Goal: Task Accomplishment & Management: Complete application form

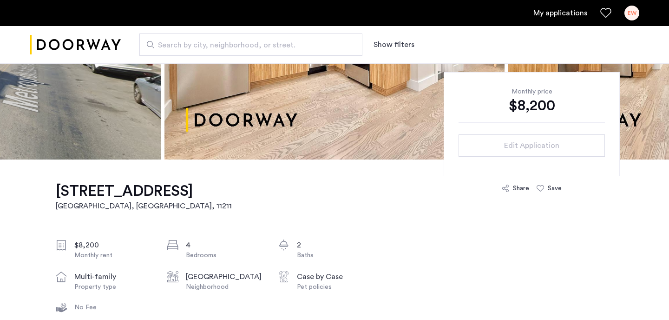
click at [559, 14] on link "My applications" at bounding box center [560, 12] width 54 height 11
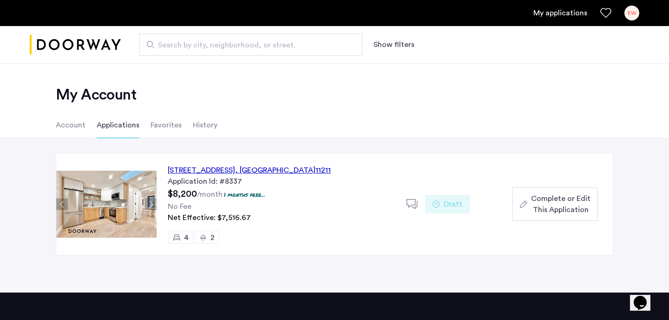
click at [192, 168] on div "604 Metropolitan Avenue, Unit 4, Brooklyn , NY 11211" at bounding box center [249, 169] width 163 height 11
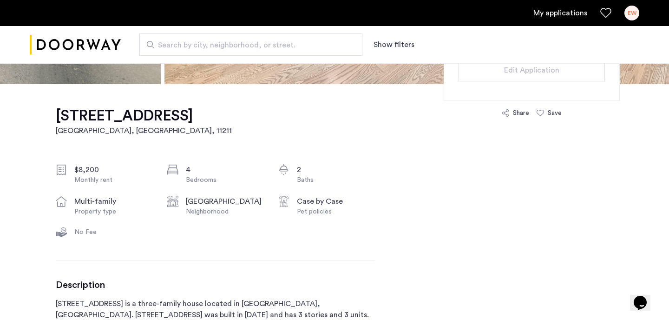
scroll to position [179, 0]
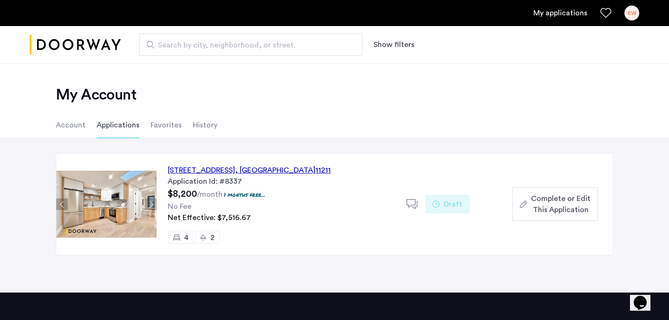
click at [541, 195] on span "Complete or Edit This Application" at bounding box center [560, 204] width 59 height 22
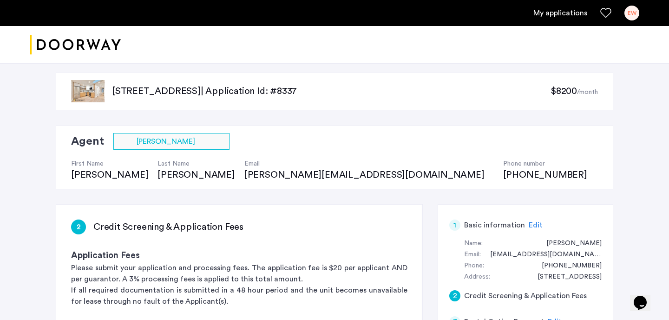
scroll to position [7, 0]
click at [533, 222] on span "Edit" at bounding box center [536, 224] width 14 height 7
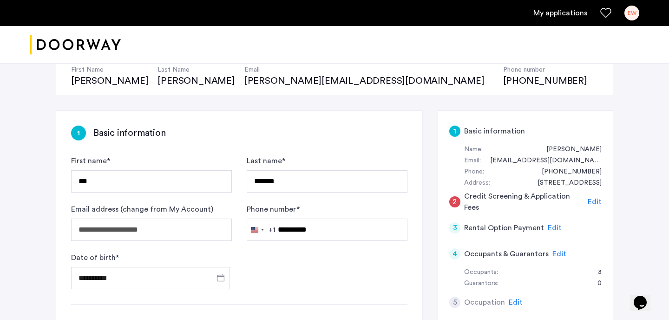
scroll to position [134, 0]
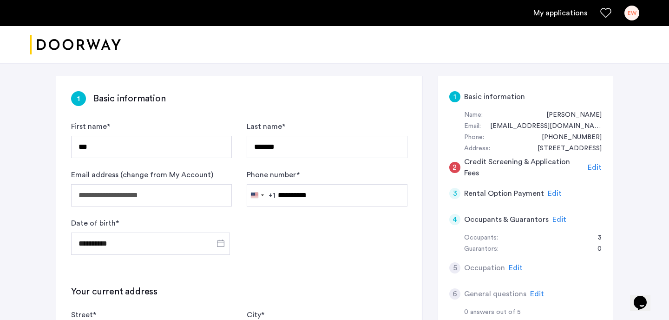
click at [593, 164] on span "Edit" at bounding box center [595, 167] width 14 height 7
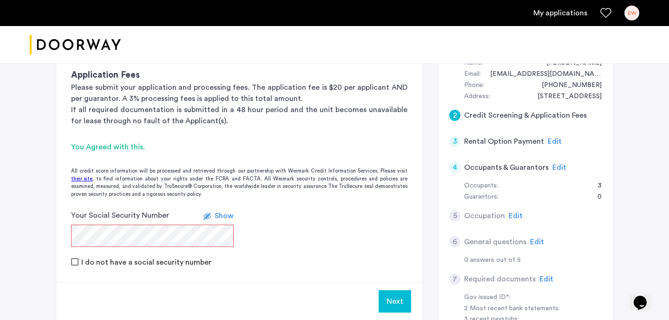
scroll to position [192, 0]
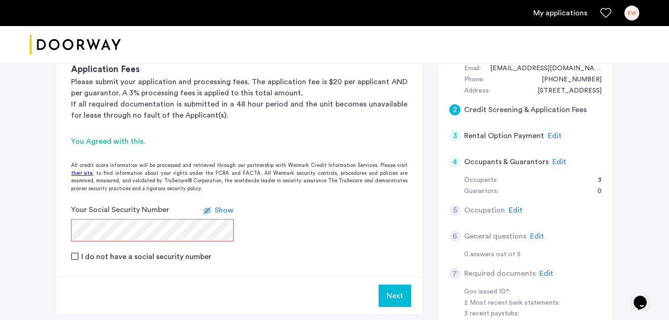
click at [214, 210] on label at bounding box center [209, 209] width 11 height 11
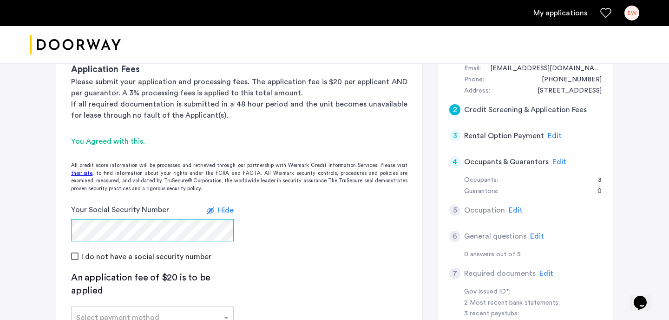
scroll to position [269, 0]
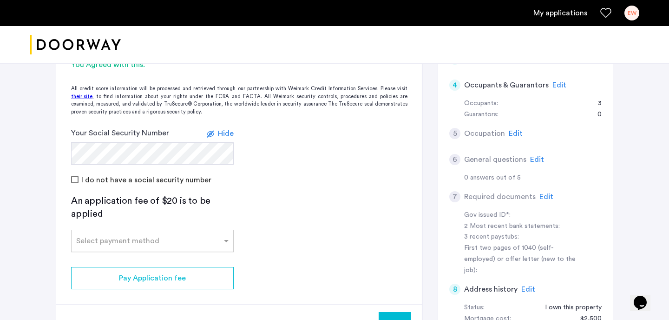
click at [118, 240] on input "text" at bounding box center [143, 239] width 134 height 7
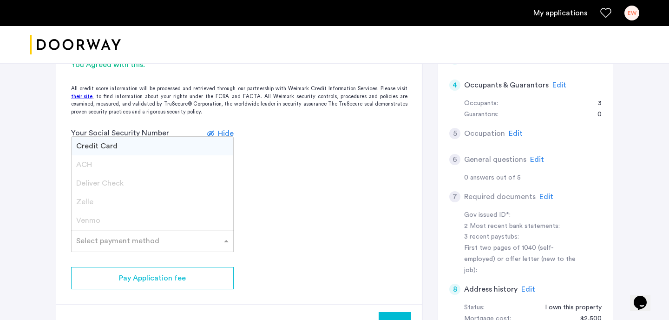
click at [263, 193] on app-credit-screening "2 Credit Screening & Application Fees Application Fees Please submit your appli…" at bounding box center [239, 142] width 366 height 400
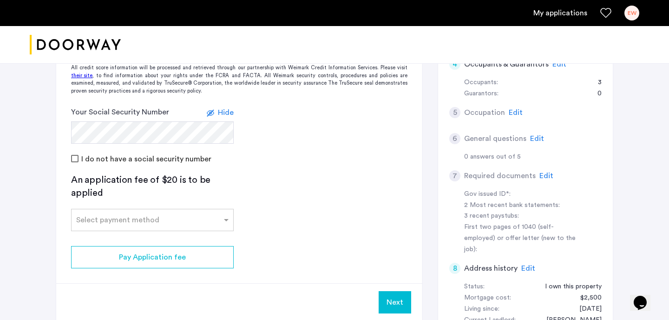
scroll to position [290, 0]
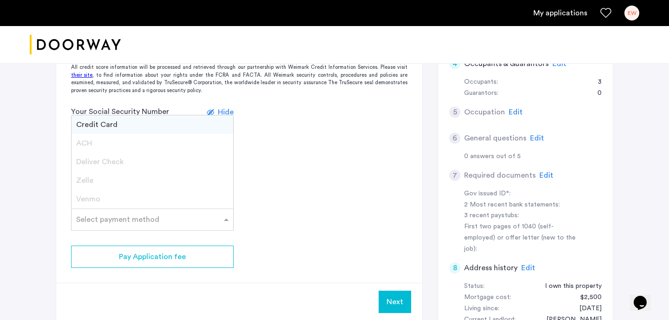
click at [125, 217] on input "text" at bounding box center [143, 217] width 134 height 7
click at [105, 125] on span "Credit Card" at bounding box center [96, 124] width 41 height 7
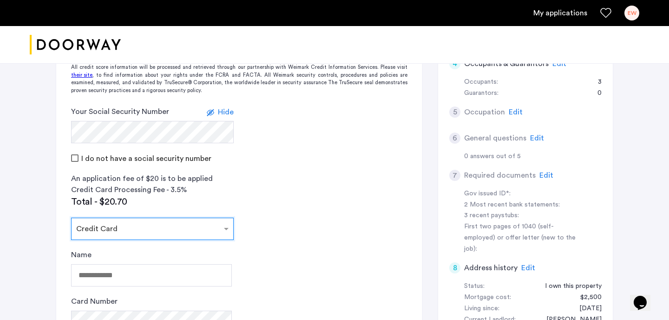
scroll to position [341, 0]
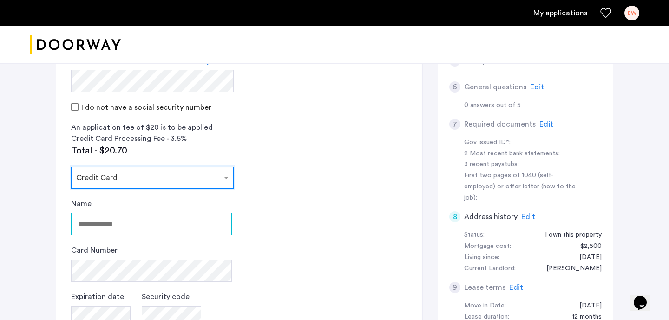
click at [115, 227] on input "Name" at bounding box center [151, 224] width 161 height 22
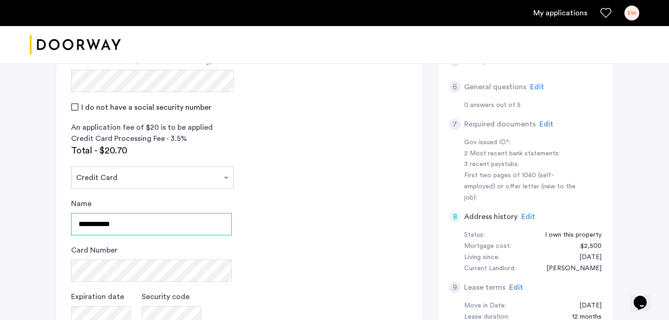
type input "**********"
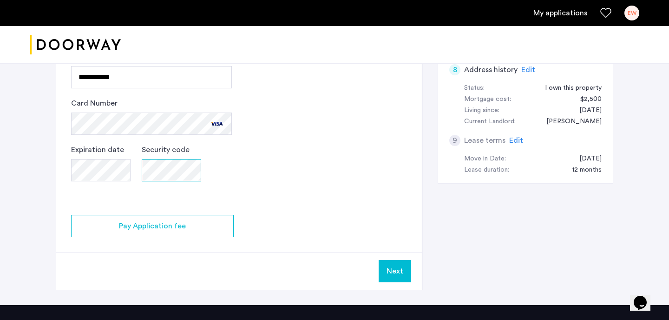
scroll to position [484, 0]
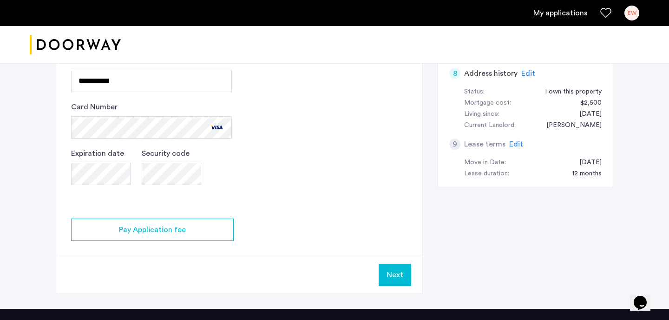
click at [381, 275] on button "Next" at bounding box center [395, 274] width 33 height 22
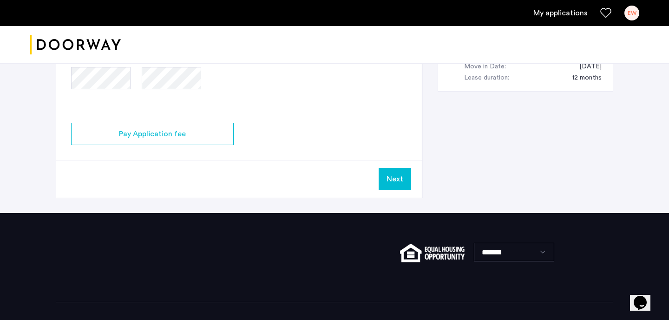
scroll to position [569, 0]
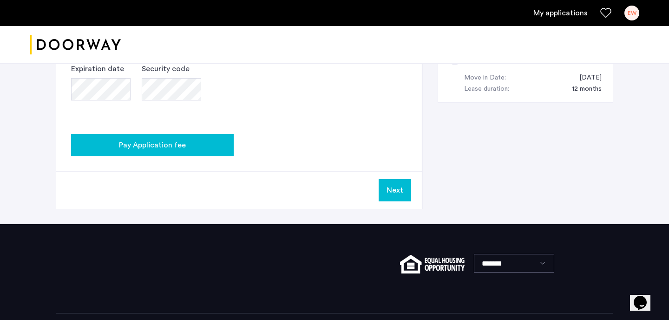
click at [216, 151] on button "Pay Application fee" at bounding box center [152, 145] width 163 height 22
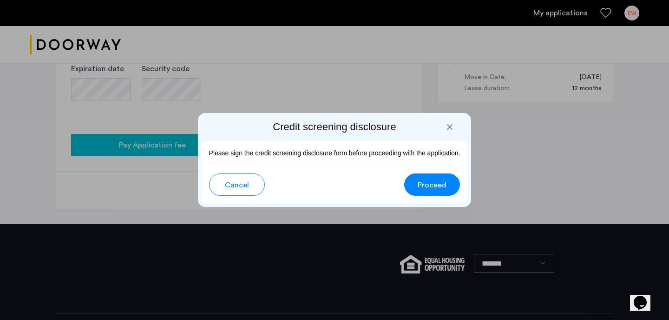
scroll to position [0, 0]
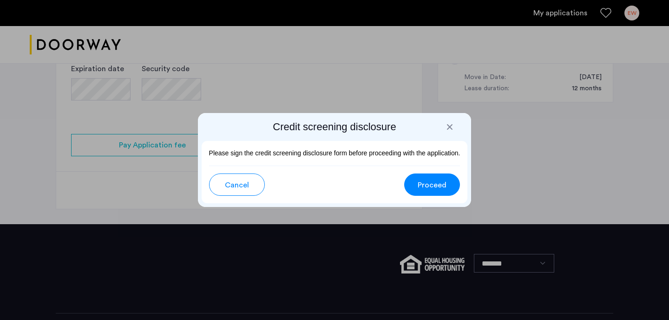
click at [411, 183] on button "Proceed" at bounding box center [432, 184] width 56 height 22
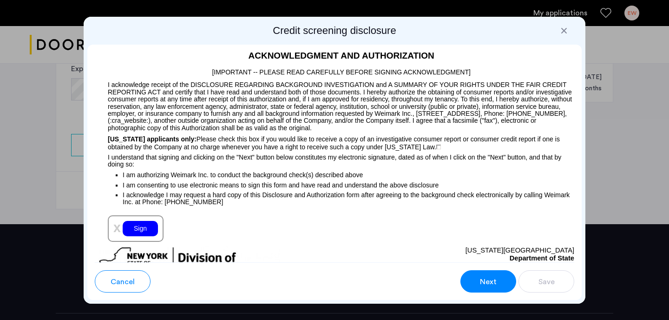
scroll to position [1107, 0]
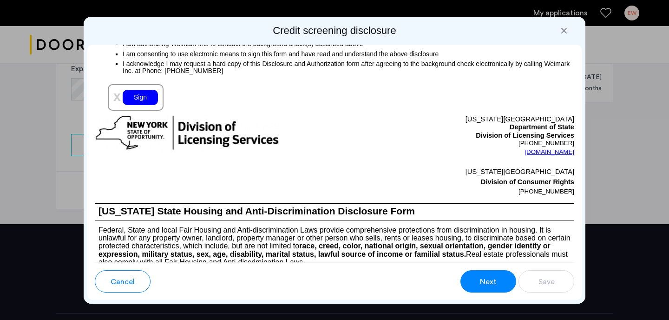
click at [156, 104] on div "Sign" at bounding box center [140, 97] width 35 height 15
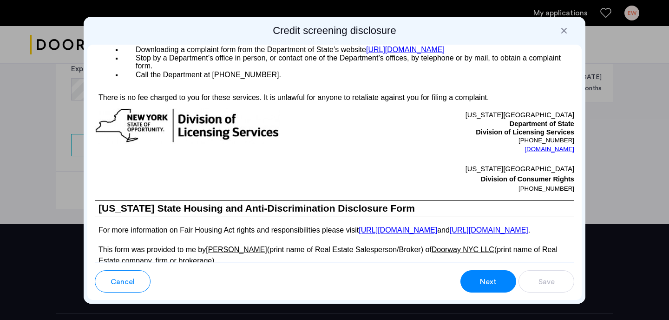
scroll to position [1763, 0]
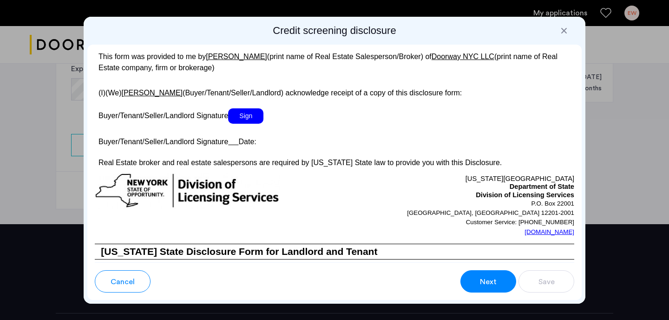
click at [250, 124] on span "Sign" at bounding box center [245, 115] width 35 height 15
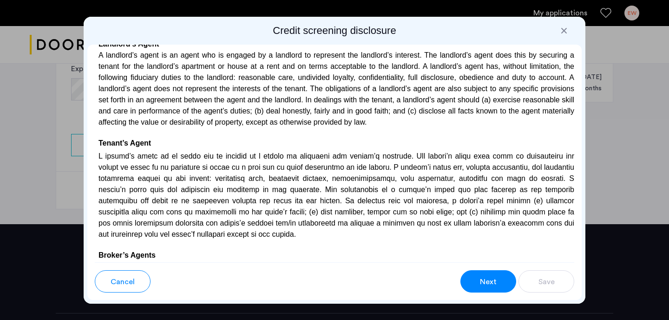
click at [475, 270] on button "Next" at bounding box center [488, 281] width 56 height 22
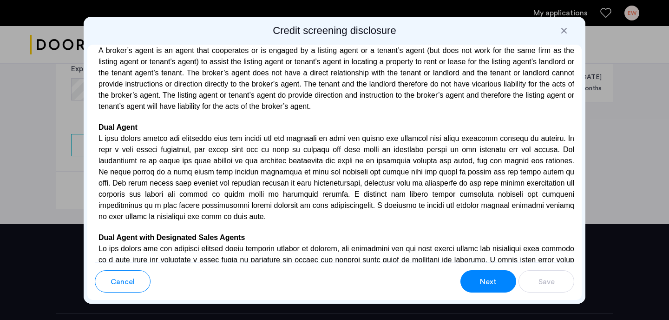
click at [475, 270] on button "Next" at bounding box center [488, 281] width 56 height 22
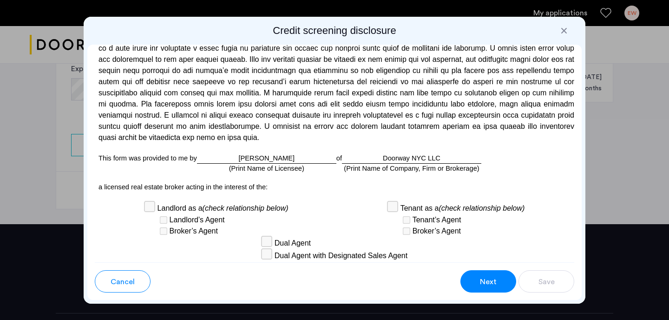
scroll to position [2539, 0]
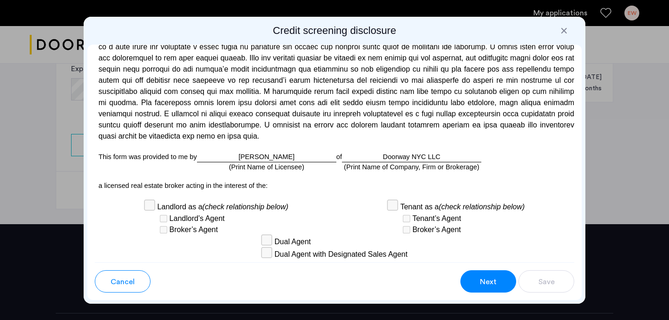
click at [282, 151] on div "[PERSON_NAME] (Print Name of Licensee)" at bounding box center [266, 156] width 139 height 11
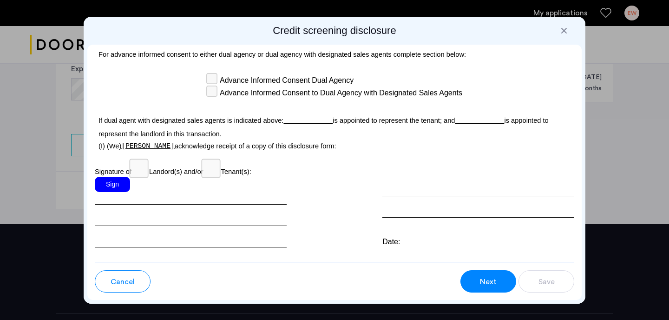
scroll to position [2762, 0]
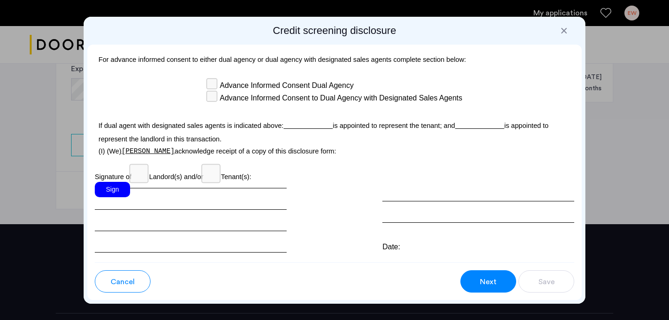
click at [118, 182] on div "Sign" at bounding box center [112, 189] width 35 height 15
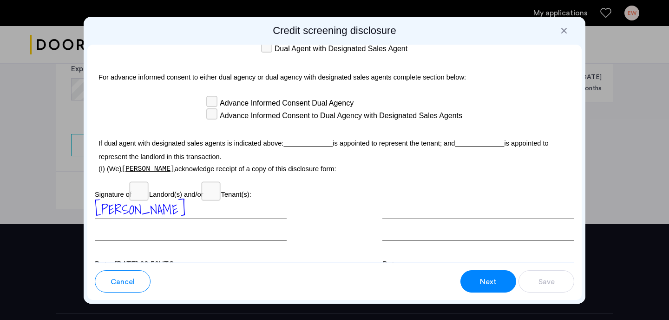
scroll to position [2776, 0]
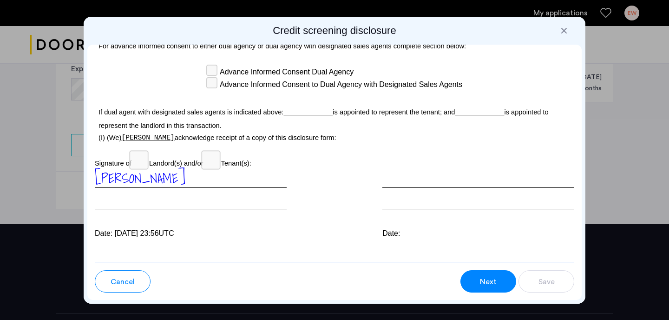
click at [460, 278] on div "Cancel Next Save" at bounding box center [335, 277] width 480 height 30
click at [468, 280] on button "Next" at bounding box center [488, 281] width 56 height 22
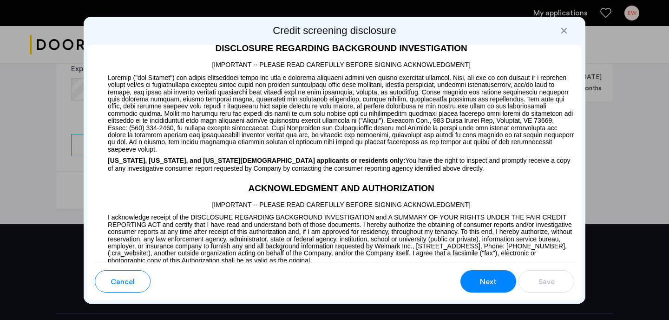
scroll to position [729, 0]
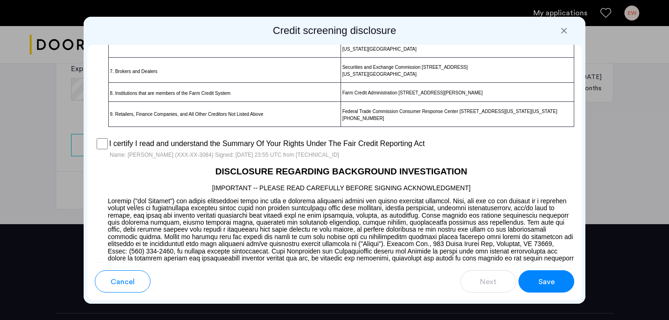
click at [559, 288] on button "Save" at bounding box center [547, 281] width 56 height 22
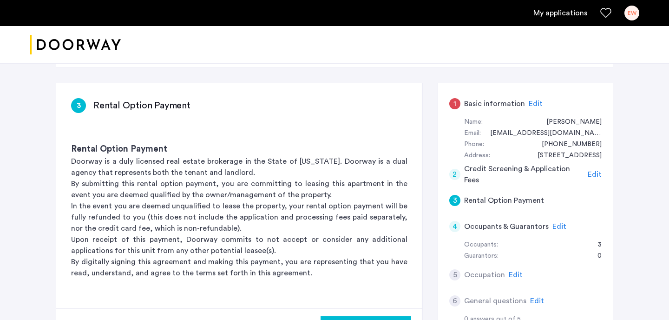
scroll to position [128, 0]
click at [592, 171] on span "Edit" at bounding box center [595, 173] width 14 height 7
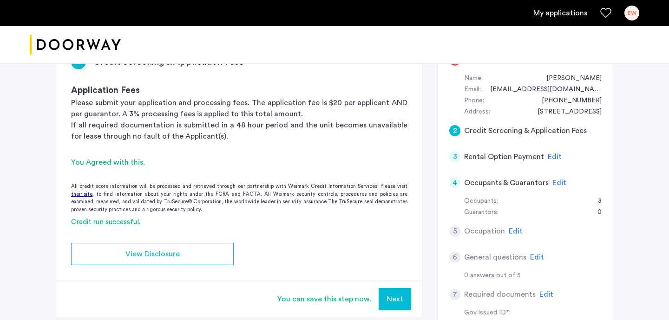
scroll to position [135, 0]
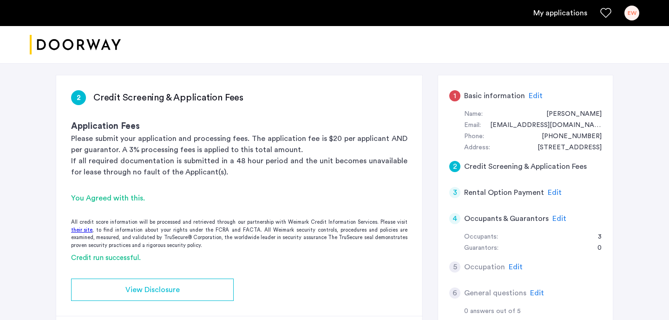
click at [529, 92] on span "Edit" at bounding box center [536, 95] width 14 height 7
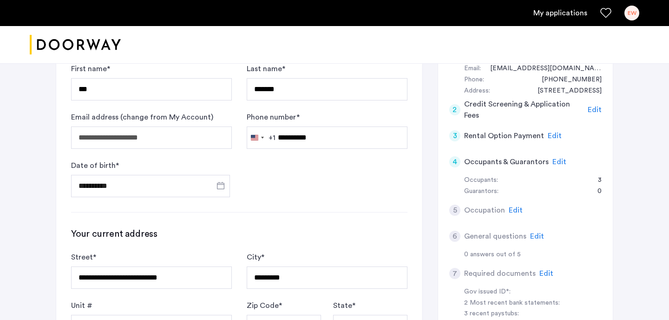
scroll to position [168, 0]
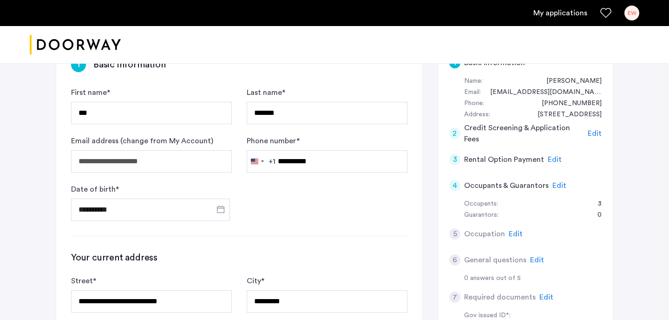
click at [548, 160] on span "Edit" at bounding box center [555, 159] width 14 height 7
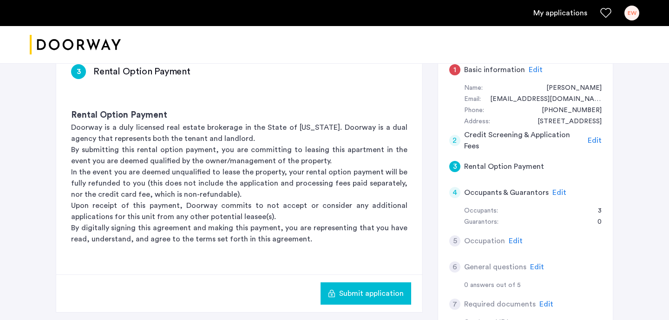
scroll to position [163, 0]
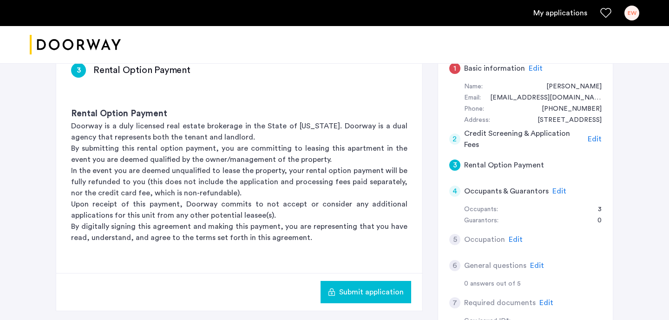
click at [558, 188] on span "Edit" at bounding box center [559, 190] width 14 height 7
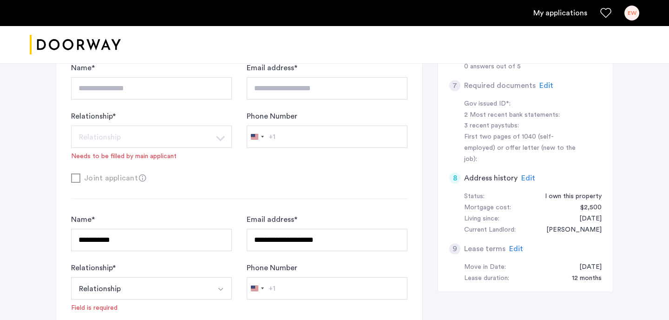
scroll to position [358, 0]
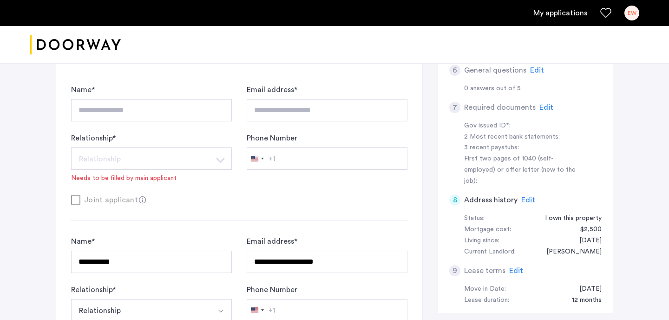
click at [544, 104] on span "Edit" at bounding box center [546, 107] width 14 height 7
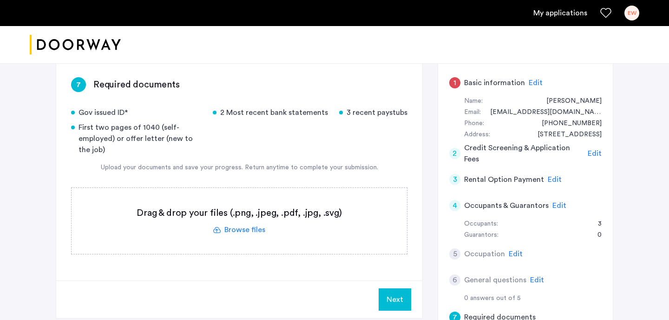
scroll to position [151, 0]
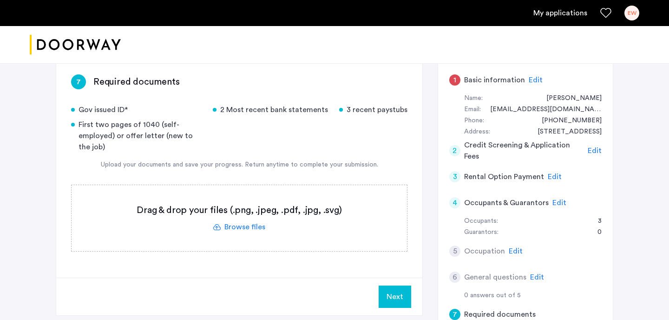
click at [243, 225] on label at bounding box center [239, 218] width 335 height 66
click at [0, 0] on input "file" at bounding box center [0, 0] width 0 height 0
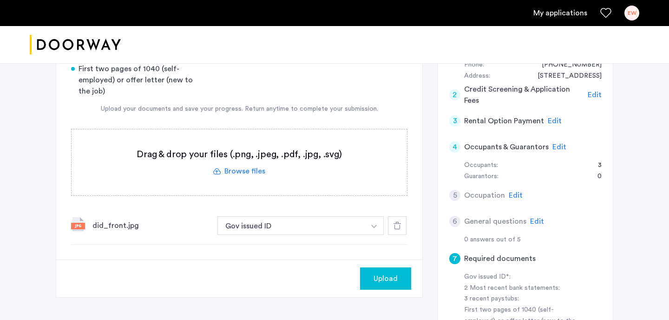
scroll to position [207, 0]
click at [326, 227] on button "Gov issued ID" at bounding box center [291, 225] width 148 height 19
click at [376, 224] on img "button" at bounding box center [374, 226] width 6 height 4
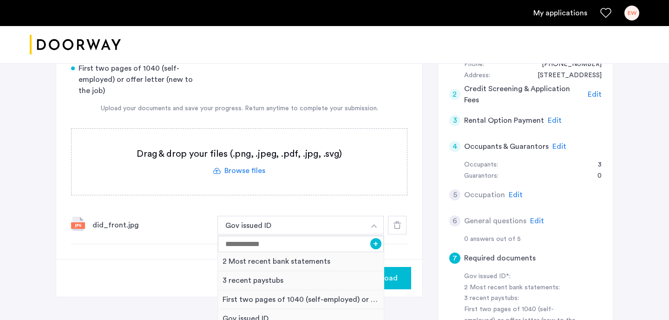
click at [201, 224] on div "did_front.jpg" at bounding box center [151, 224] width 118 height 11
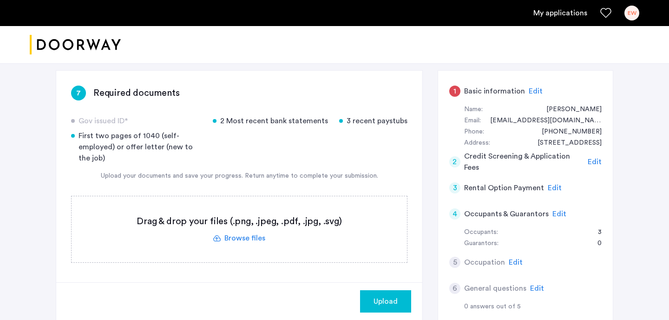
scroll to position [158, 0]
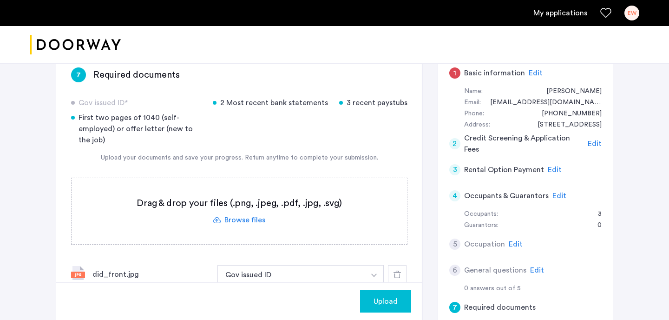
click at [239, 216] on label at bounding box center [239, 211] width 335 height 66
click at [0, 0] on input "file" at bounding box center [0, 0] width 0 height 0
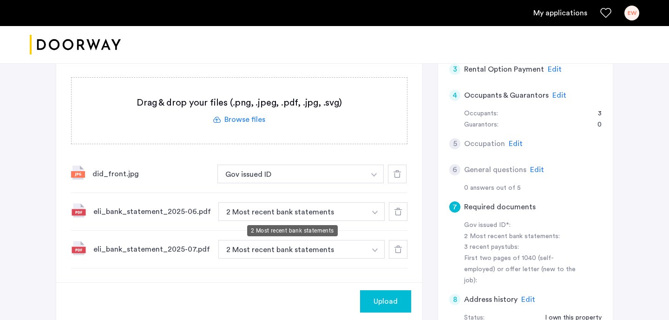
scroll to position [260, 0]
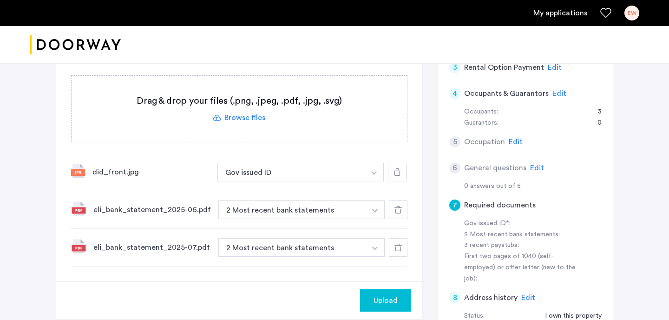
click at [370, 181] on button "button" at bounding box center [374, 172] width 19 height 19
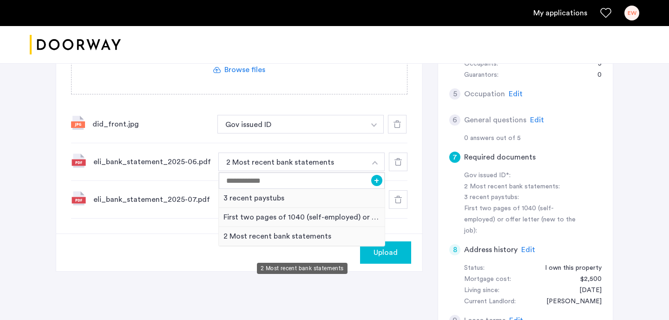
scroll to position [311, 0]
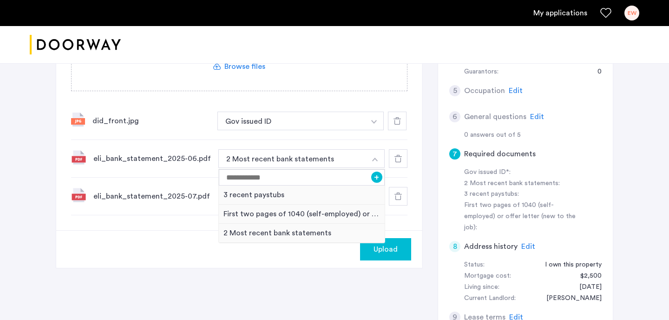
click at [200, 235] on div "Upload" at bounding box center [239, 249] width 366 height 38
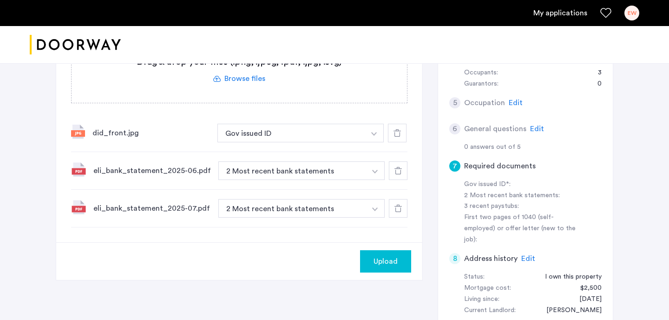
scroll to position [206, 0]
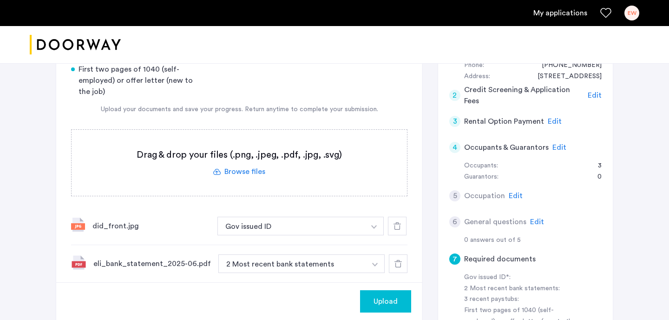
click at [249, 167] on label at bounding box center [239, 163] width 335 height 66
click at [0, 0] on input "file" at bounding box center [0, 0] width 0 height 0
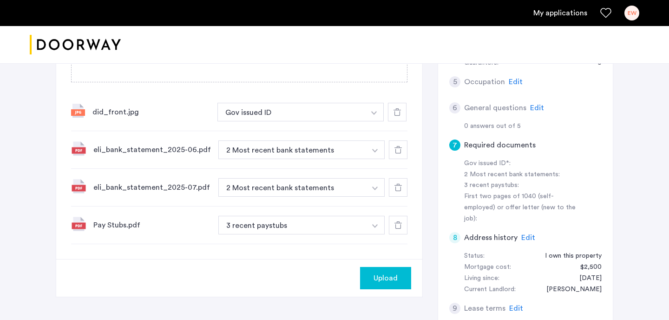
scroll to position [327, 0]
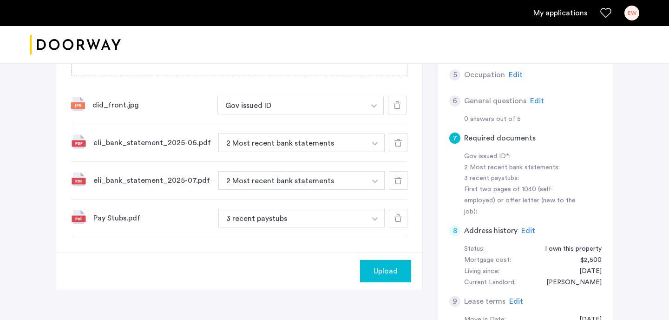
click at [373, 108] on img "button" at bounding box center [374, 106] width 6 height 4
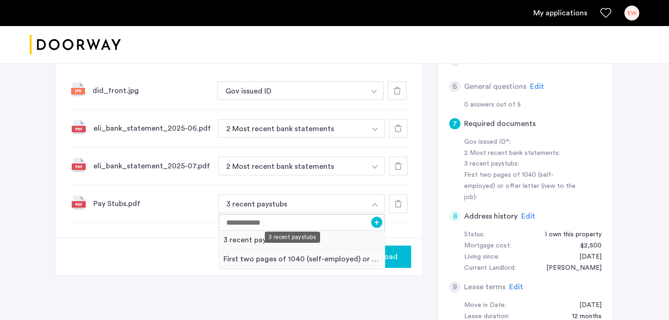
scroll to position [342, 0]
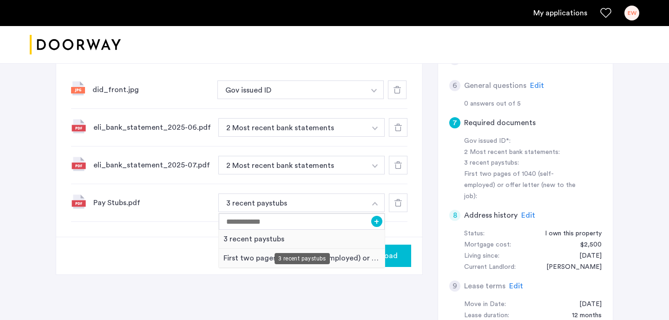
click at [259, 235] on div "3 recent paystubs" at bounding box center [302, 239] width 166 height 19
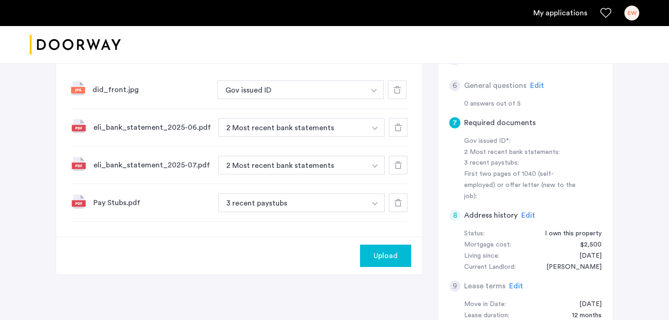
click at [122, 201] on div "Pay Stubs.pdf" at bounding box center [152, 202] width 118 height 11
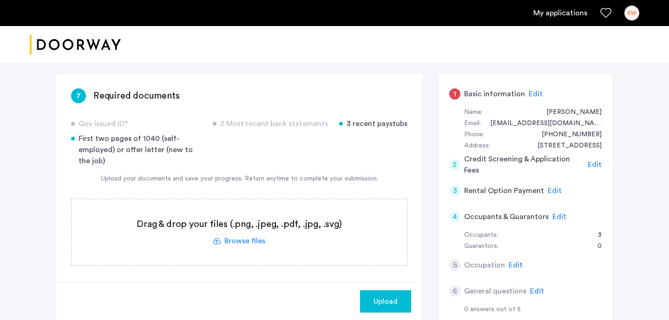
scroll to position [161, 0]
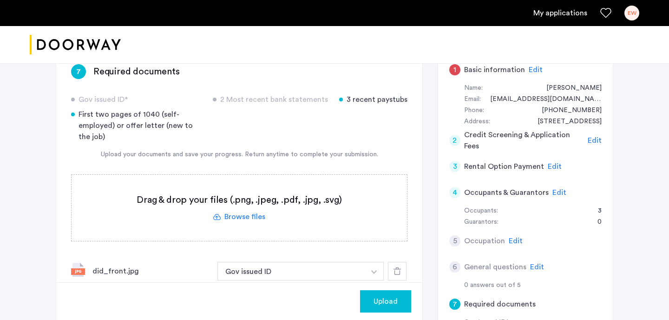
click at [221, 211] on label at bounding box center [239, 208] width 335 height 66
click at [0, 0] on input "file" at bounding box center [0, 0] width 0 height 0
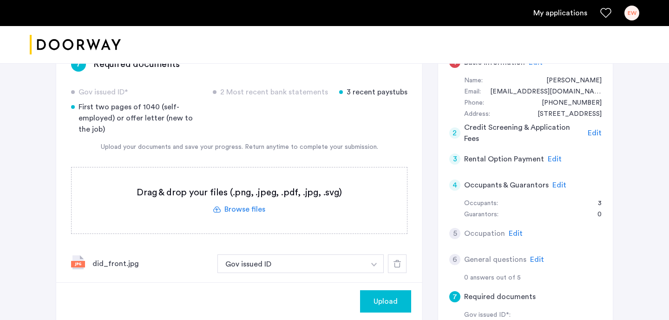
scroll to position [242, 0]
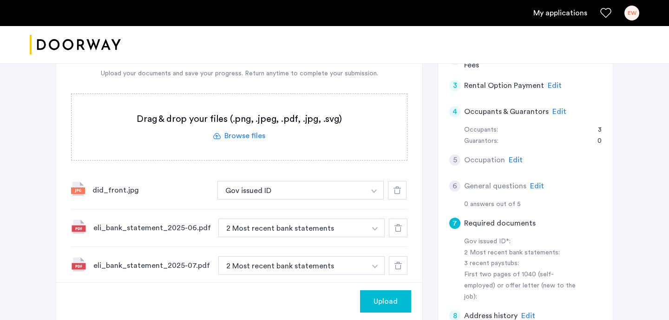
click at [39, 191] on div "[STREET_ADDRESS] | Application Id: #8337 $8200 /month Agent Select agent × [PER…" at bounding box center [334, 132] width 669 height 623
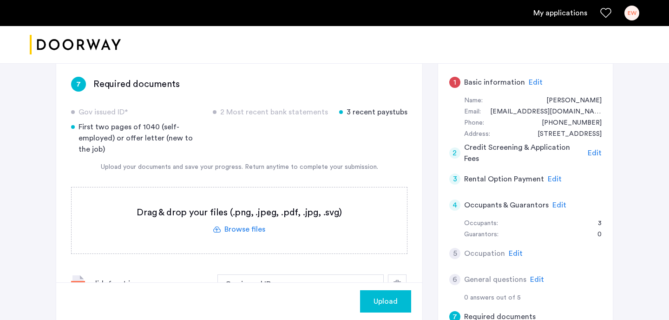
scroll to position [150, 0]
click at [387, 298] on span "Upload" at bounding box center [386, 301] width 24 height 11
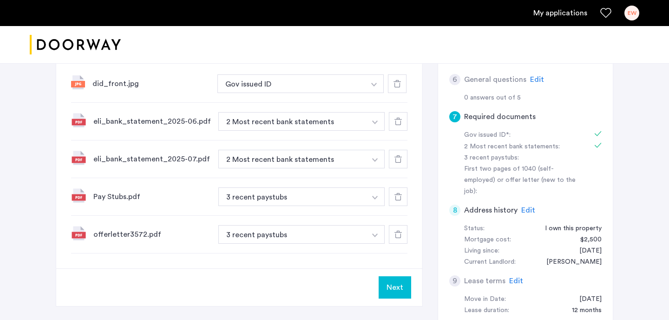
scroll to position [363, 0]
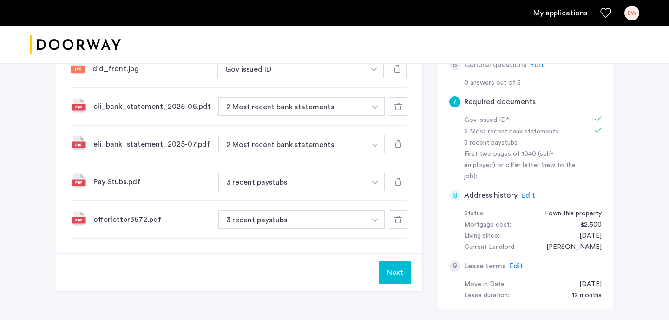
click at [399, 265] on button "Next" at bounding box center [395, 272] width 33 height 22
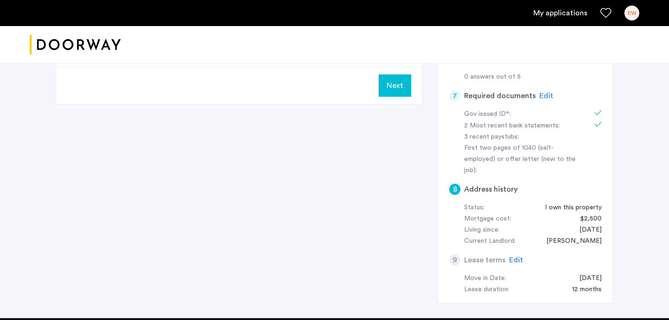
scroll to position [359, 0]
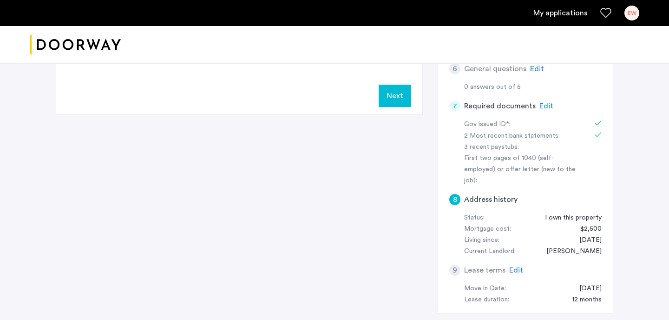
click at [405, 96] on button "Next" at bounding box center [395, 96] width 33 height 22
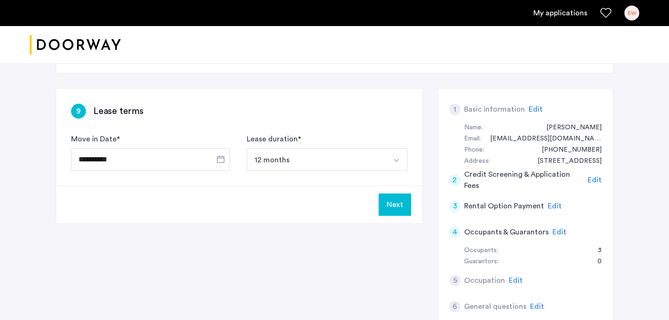
scroll to position [123, 0]
click at [404, 203] on button "Next" at bounding box center [395, 203] width 33 height 22
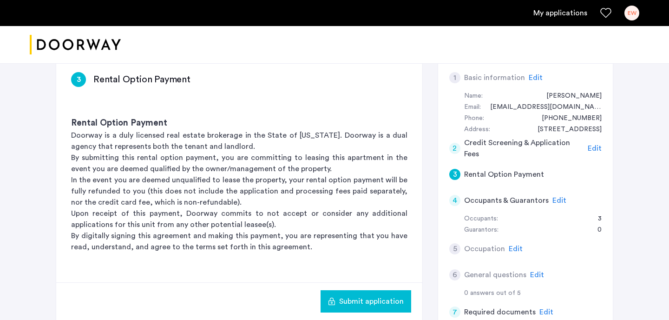
scroll to position [145, 0]
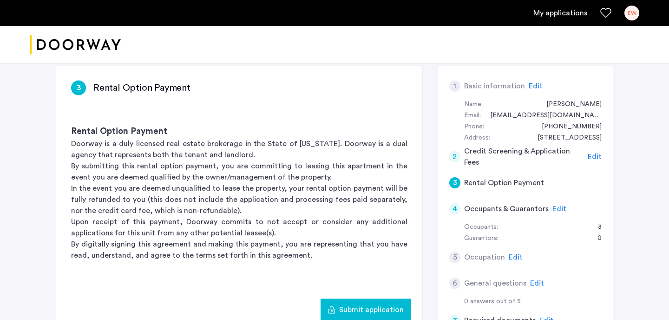
click at [591, 154] on span "Edit" at bounding box center [595, 156] width 14 height 7
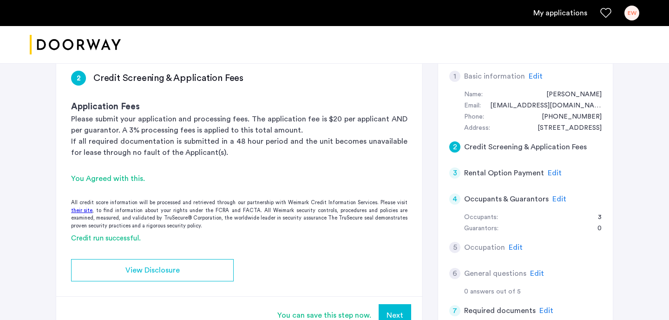
scroll to position [146, 0]
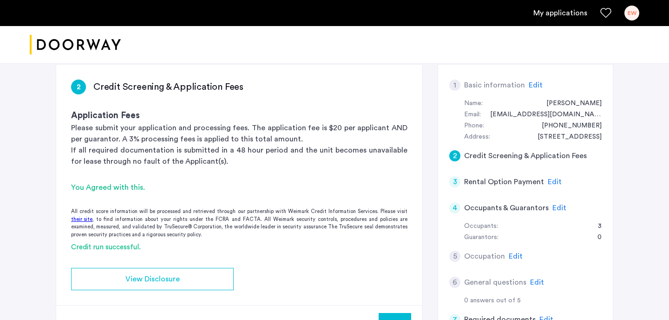
click at [552, 180] on span "Edit" at bounding box center [555, 181] width 14 height 7
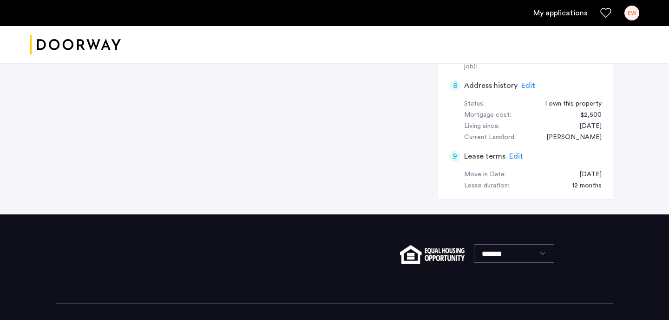
scroll to position [453, 0]
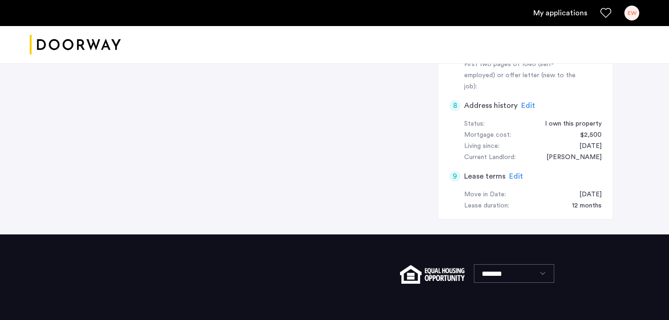
click at [511, 172] on span "Edit" at bounding box center [516, 175] width 14 height 7
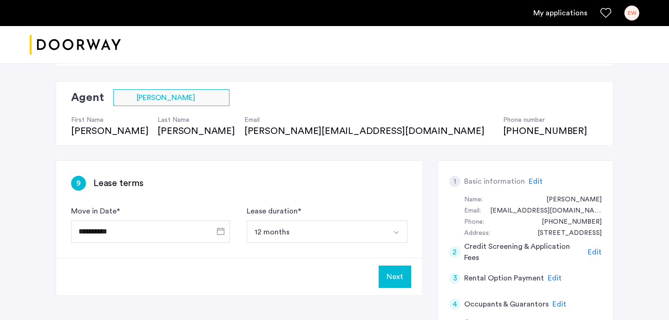
scroll to position [51, 0]
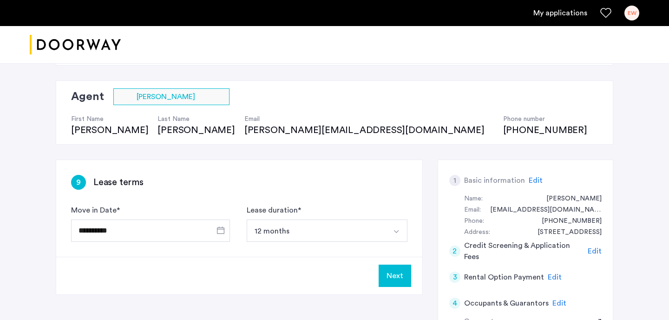
click at [390, 236] on button "Select option" at bounding box center [396, 230] width 22 height 22
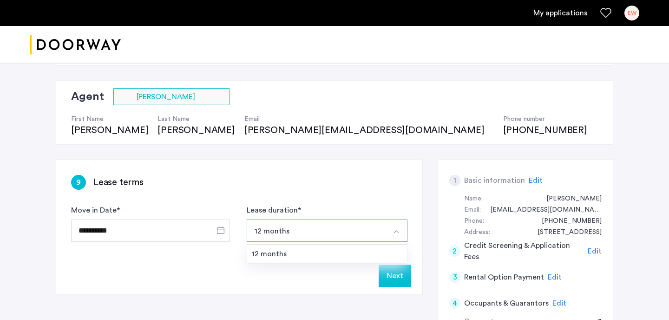
click at [360, 186] on div "9 Lease terms" at bounding box center [239, 182] width 336 height 15
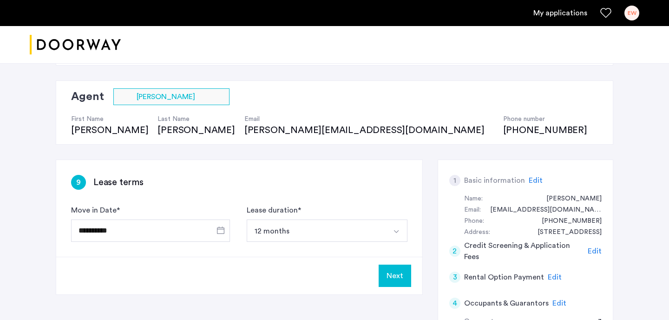
click at [407, 276] on button "Next" at bounding box center [395, 275] width 33 height 22
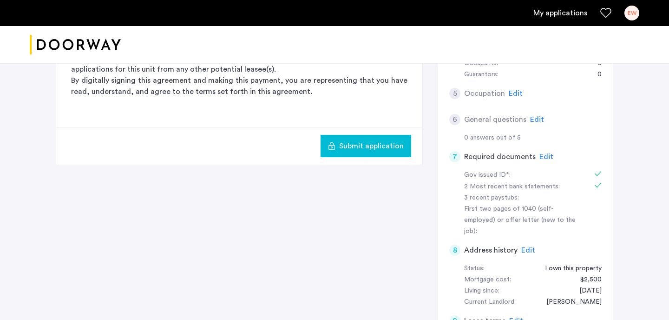
scroll to position [307, 0]
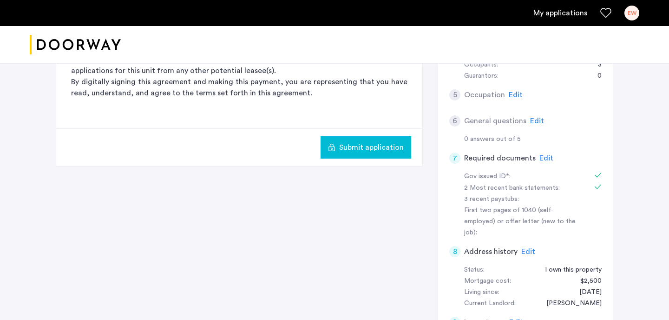
click at [536, 117] on span "Edit" at bounding box center [537, 120] width 14 height 7
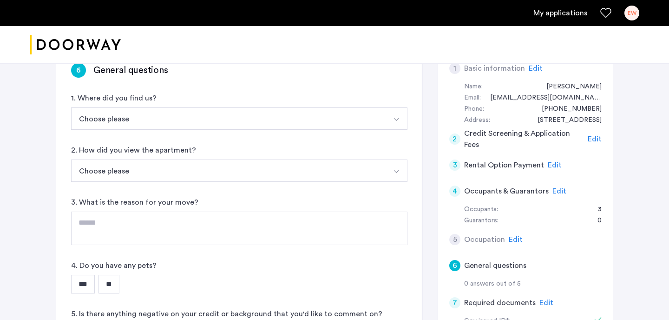
scroll to position [139, 0]
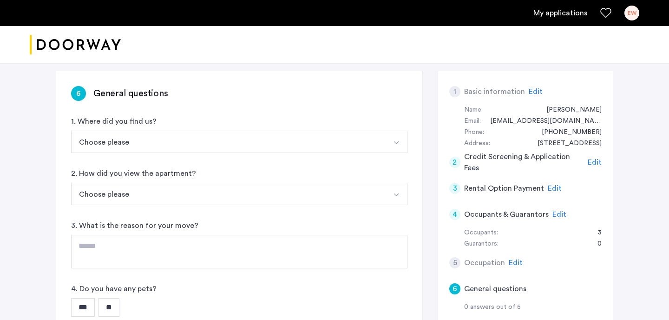
click at [324, 146] on button "Choose please" at bounding box center [228, 142] width 315 height 22
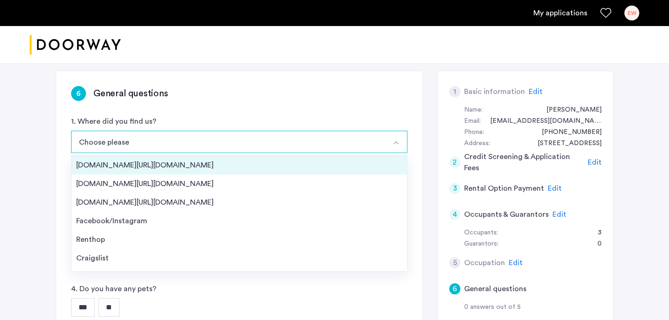
click at [201, 169] on div "[DOMAIN_NAME][URL][DOMAIN_NAME]" at bounding box center [239, 164] width 326 height 11
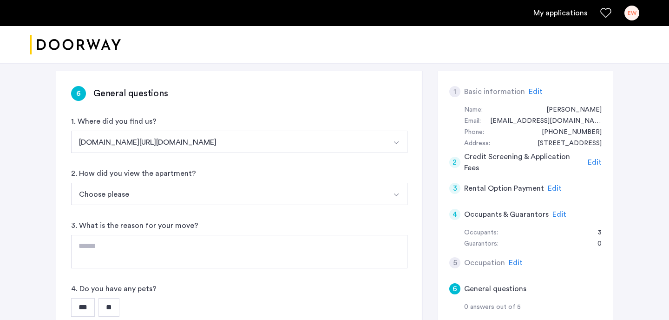
click at [184, 142] on button "[DOMAIN_NAME][URL][DOMAIN_NAME]" at bounding box center [228, 142] width 315 height 22
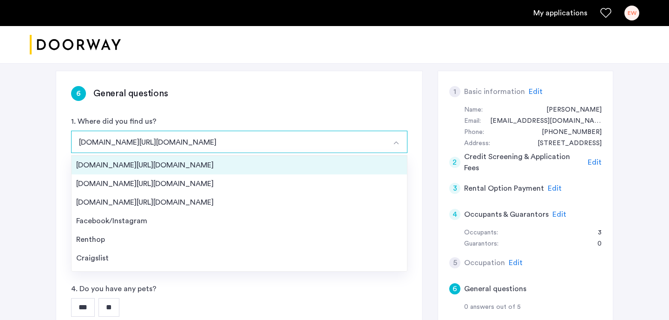
click at [149, 166] on div "[DOMAIN_NAME][URL][DOMAIN_NAME]" at bounding box center [239, 164] width 326 height 11
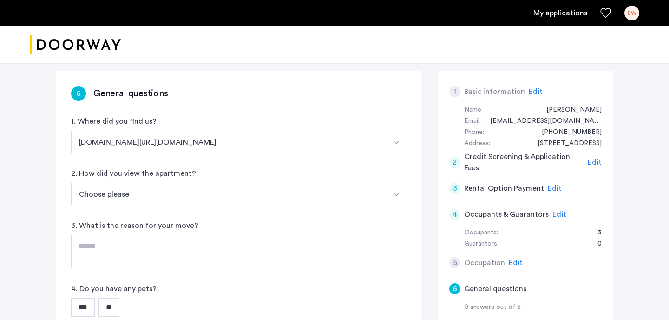
click at [140, 194] on button "Choose please" at bounding box center [228, 194] width 315 height 22
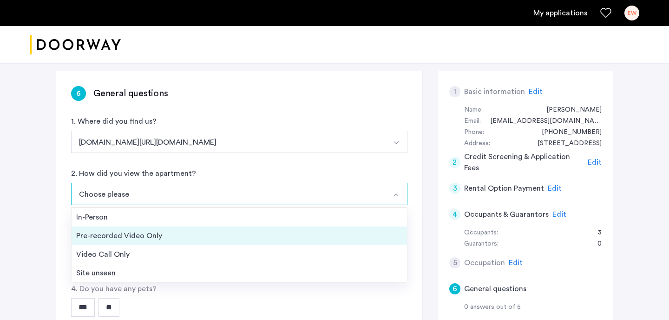
click at [130, 230] on div "Pre-recorded Video Only" at bounding box center [239, 235] width 326 height 11
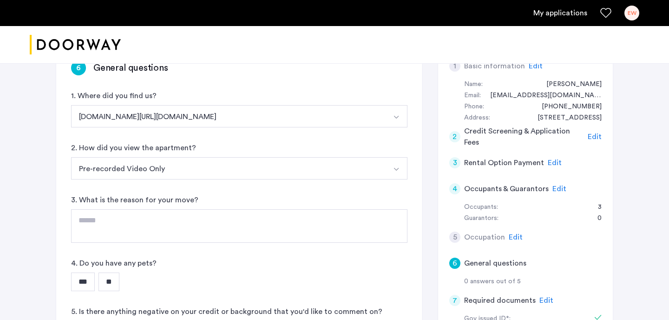
scroll to position [177, 0]
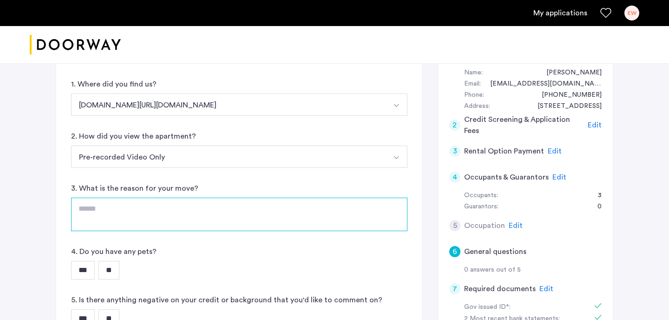
click at [124, 207] on textarea at bounding box center [239, 213] width 336 height 33
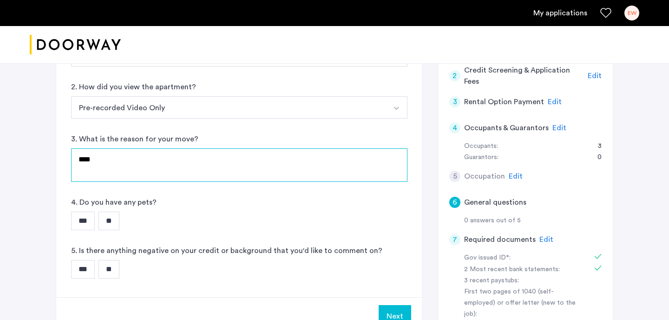
scroll to position [300, 0]
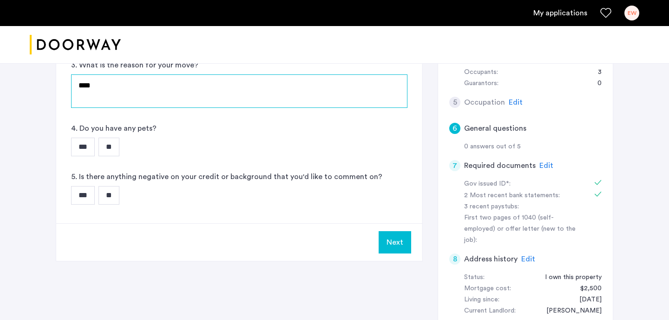
type textarea "****"
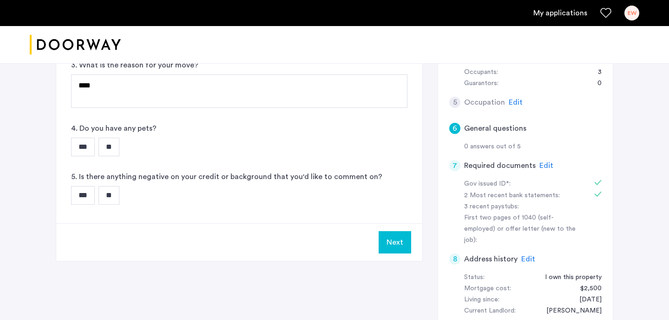
click at [118, 150] on input "**" at bounding box center [109, 147] width 21 height 19
click at [118, 192] on input "**" at bounding box center [109, 195] width 21 height 19
click at [409, 247] on button "Next" at bounding box center [395, 242] width 33 height 22
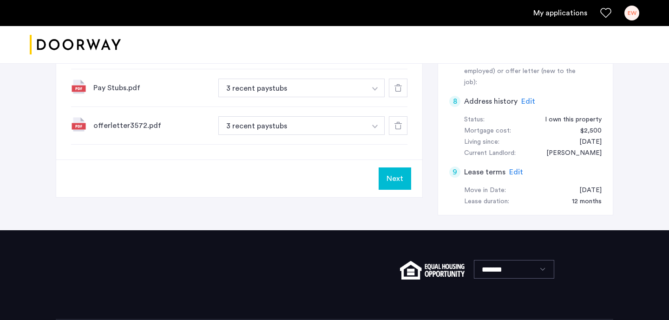
scroll to position [451, 0]
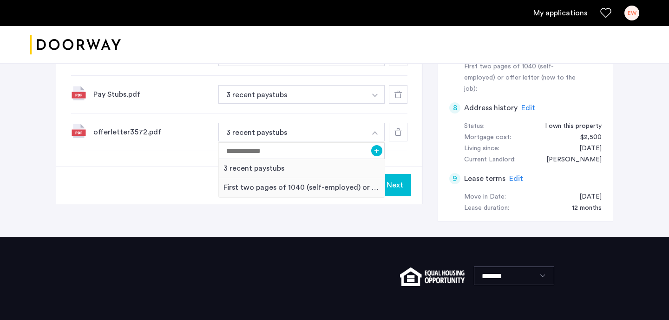
scroll to position [468, 0]
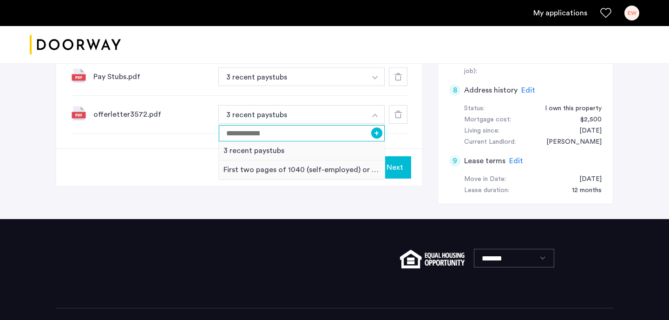
click at [280, 134] on input at bounding box center [302, 133] width 166 height 16
type input "*"
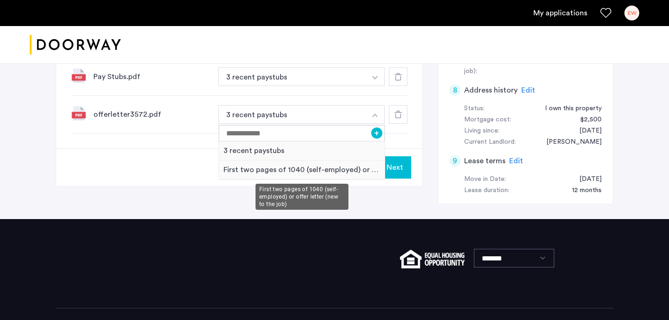
click at [252, 169] on div "First two pages of 1040 (self-employed) or offer letter (new to the job)" at bounding box center [302, 169] width 166 height 19
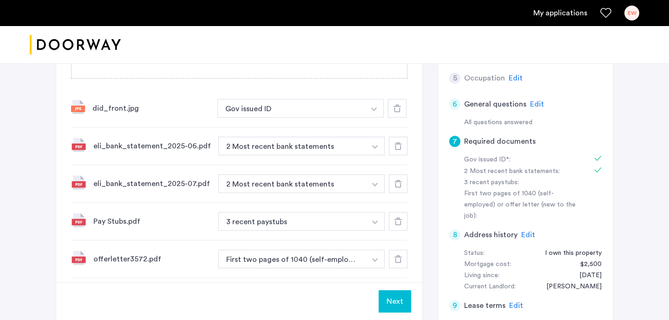
scroll to position [408, 0]
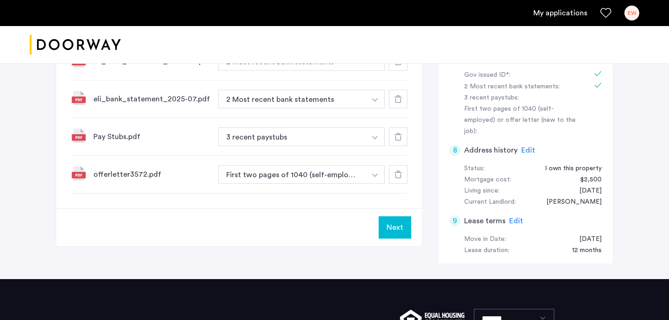
click at [383, 229] on button "Next" at bounding box center [395, 227] width 33 height 22
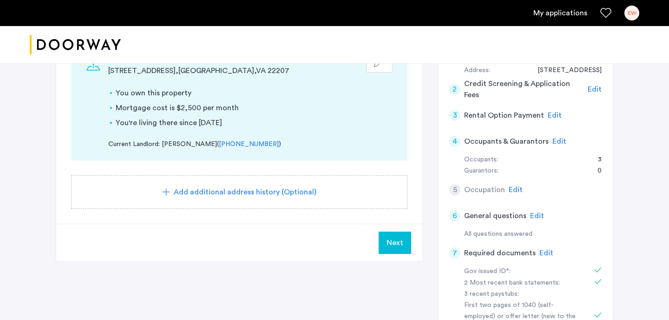
scroll to position [237, 0]
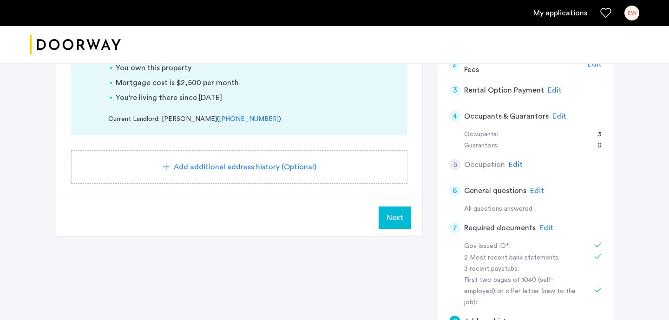
click at [541, 226] on span "Edit" at bounding box center [546, 227] width 14 height 7
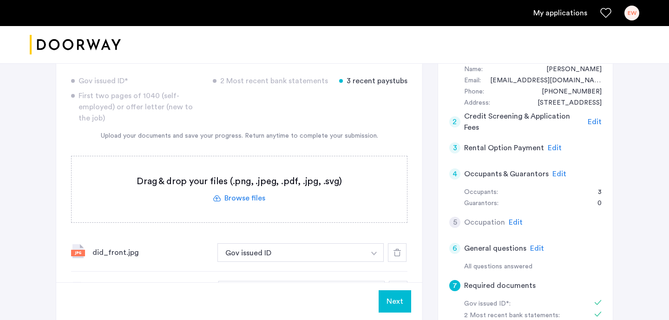
scroll to position [177, 0]
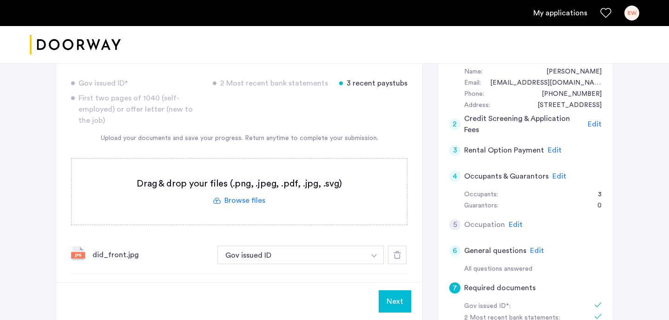
click at [553, 175] on span "Edit" at bounding box center [559, 175] width 14 height 7
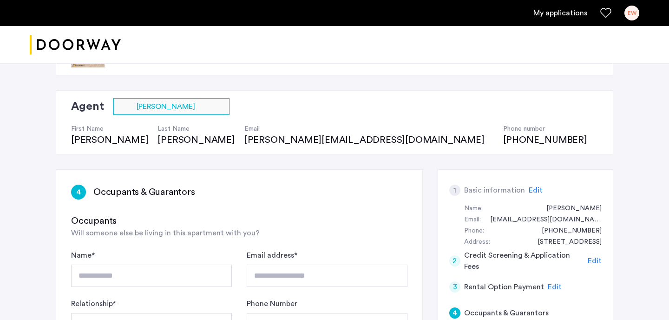
scroll to position [0, 0]
